Goal: Task Accomplishment & Management: Manage account settings

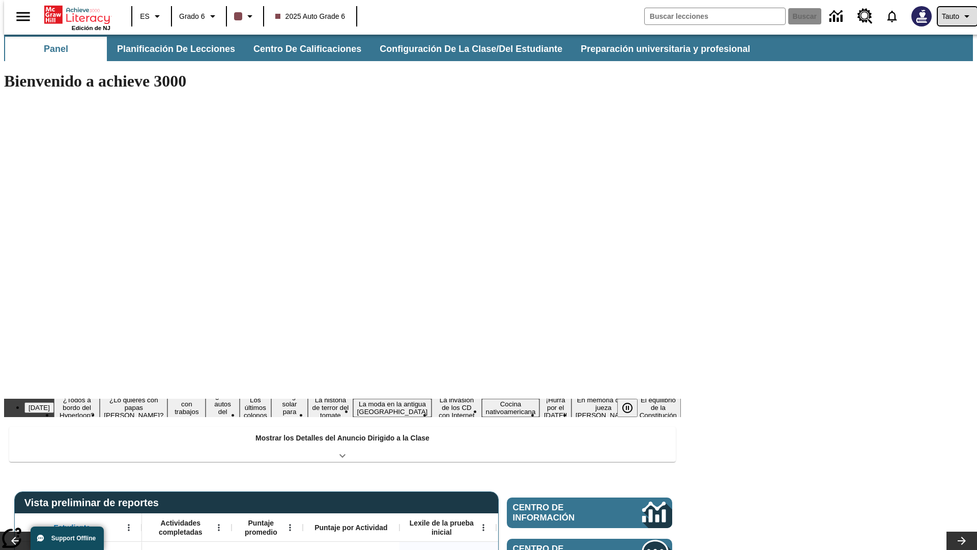
click at [952, 16] on span "Tauto" at bounding box center [950, 16] width 17 height 11
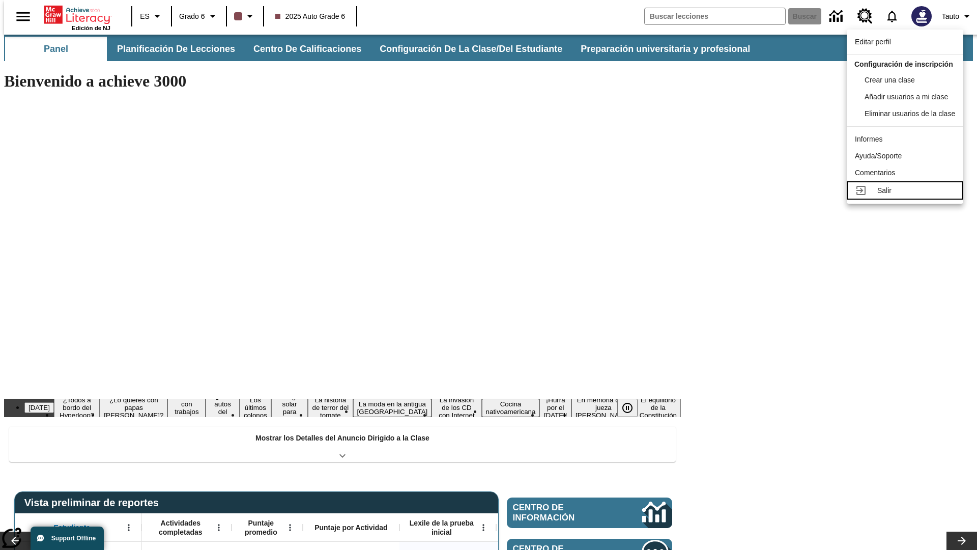
click at [908, 196] on div "Salir" at bounding box center [916, 190] width 78 height 11
